Goal: Task Accomplishment & Management: Complete application form

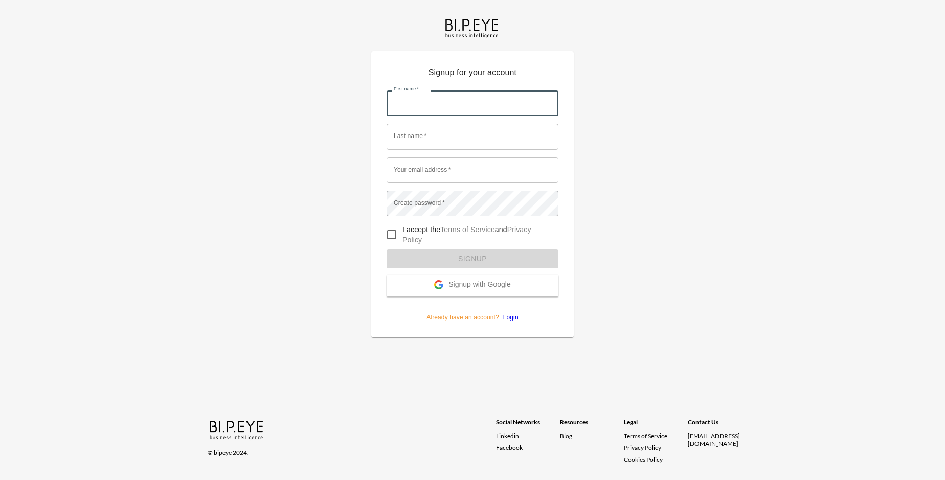
click at [473, 91] on input "First name   *" at bounding box center [473, 104] width 172 height 26
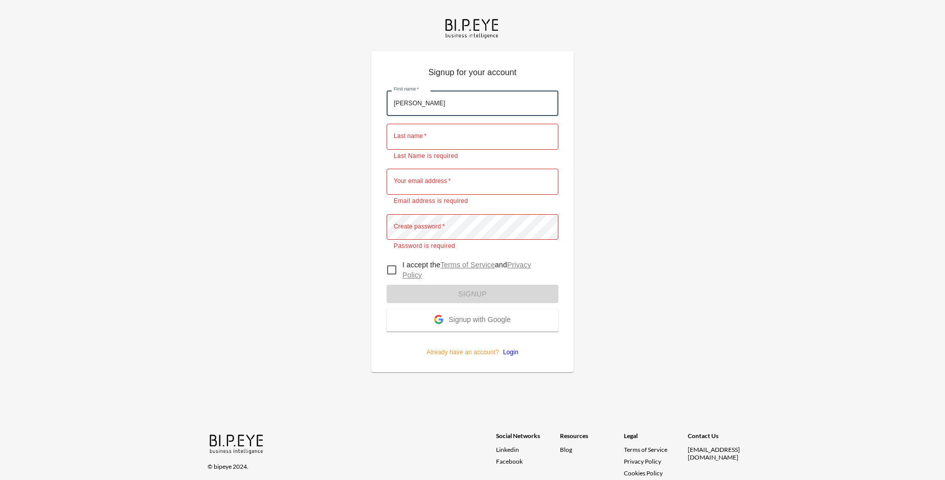
type input "[PERSON_NAME]"
click at [473, 124] on input "Last name   *" at bounding box center [473, 137] width 172 height 26
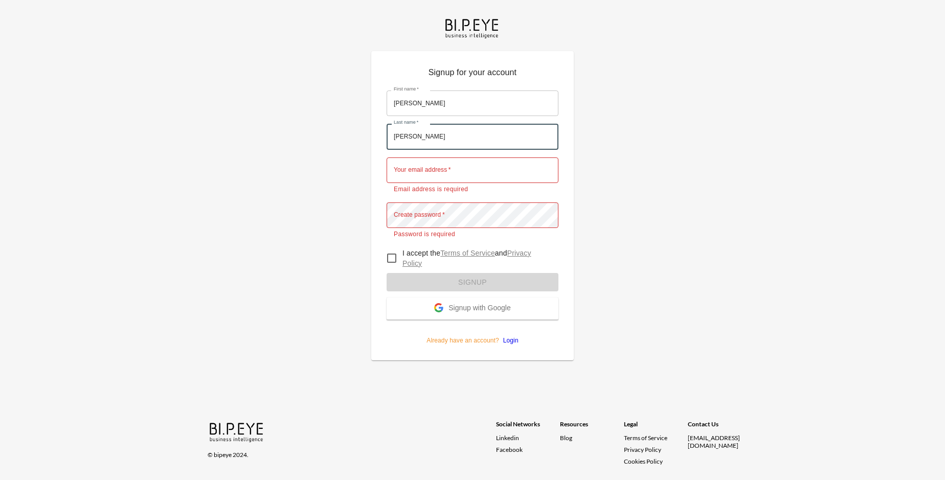
type input "[PERSON_NAME]"
click at [473, 158] on input "Your email address   *" at bounding box center [473, 171] width 172 height 26
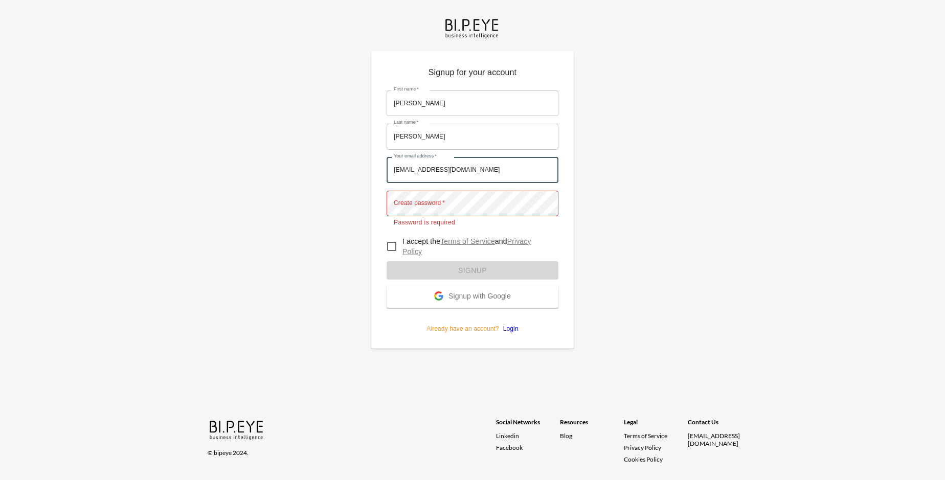
type input "[EMAIL_ADDRESS][DOMAIN_NAME]"
click at [392, 236] on input "I accept the Terms of Service and Privacy Policy" at bounding box center [391, 246] width 21 height 21
checkbox input "true"
click at [473, 292] on span "Signup with Google" at bounding box center [480, 297] width 62 height 10
click at [473, 256] on form "First name   * [PERSON_NAME] First name   * Last name   * [PERSON_NAME] Last na…" at bounding box center [473, 208] width 172 height 251
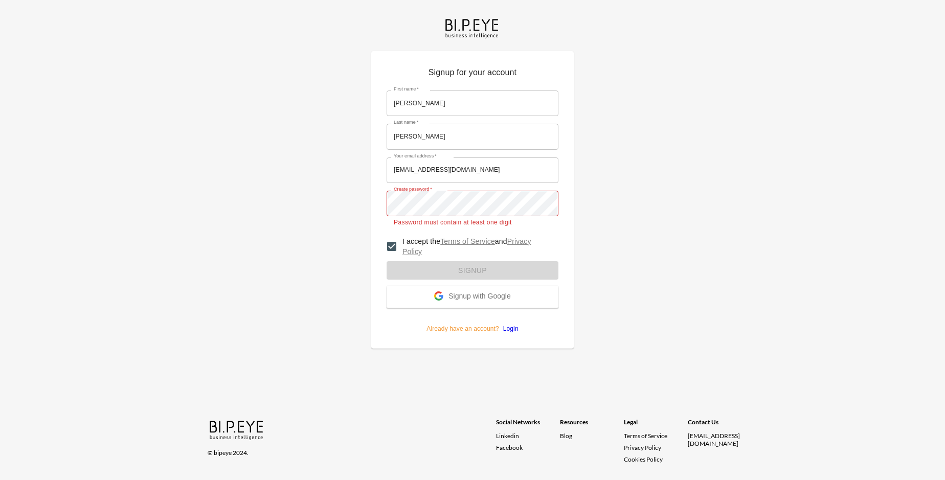
click at [473, 292] on span "Signup with Google" at bounding box center [480, 297] width 62 height 10
